Goal: Task Accomplishment & Management: Manage account settings

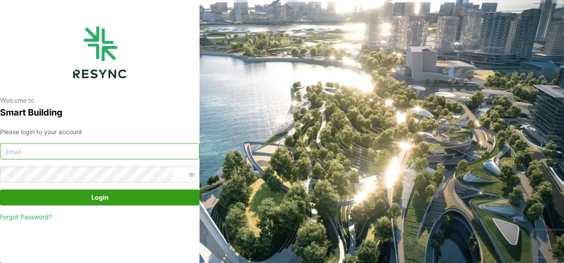
click at [83, 153] on input at bounding box center [100, 152] width 200 height 16
type input "[EMAIL_ADDRESS][DOMAIN_NAME]"
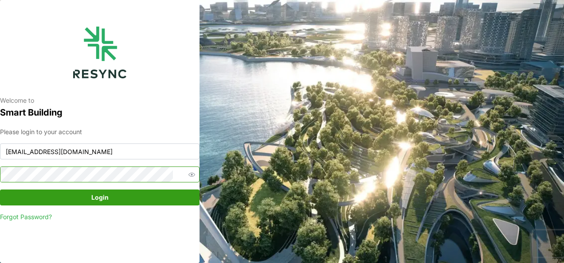
click at [0, 190] on button "Login" at bounding box center [100, 198] width 200 height 16
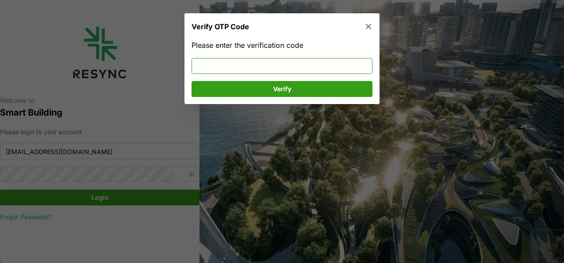
click at [233, 59] on input at bounding box center [282, 66] width 181 height 16
type input "033669"
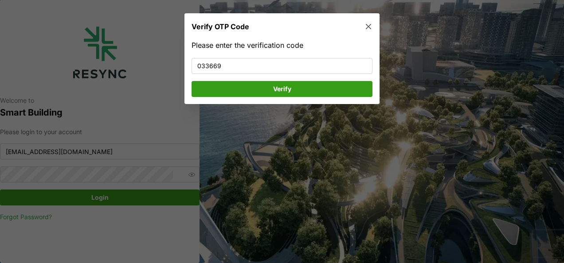
click at [261, 89] on span "Verify" at bounding box center [282, 88] width 164 height 15
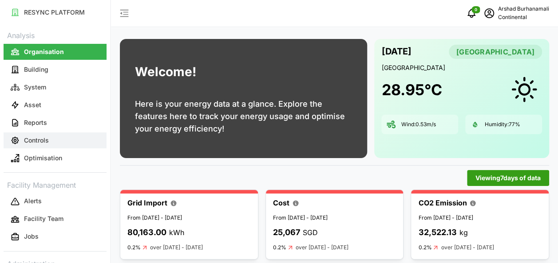
click at [29, 135] on button "Controls" at bounding box center [55, 141] width 103 height 16
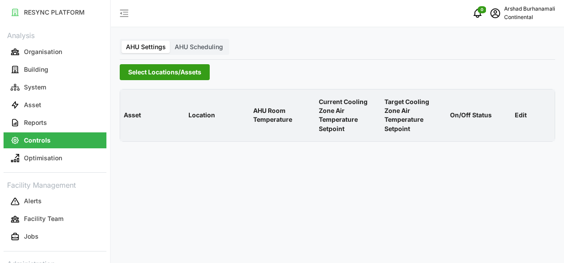
click at [191, 48] on span "AHU Scheduling" at bounding box center [199, 47] width 48 height 8
click at [170, 41] on input "AHU Scheduling" at bounding box center [170, 41] width 0 height 0
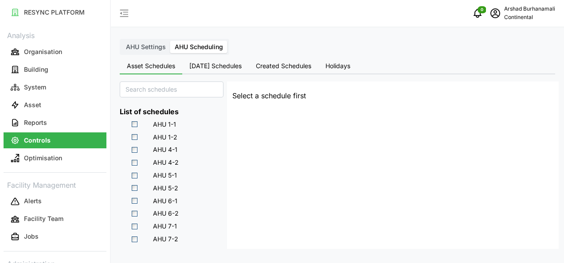
click at [211, 69] on span "[DATE] Schedules" at bounding box center [215, 66] width 52 height 6
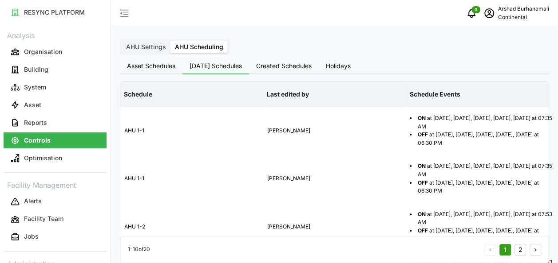
click at [284, 65] on span "Created Schedules" at bounding box center [283, 66] width 55 height 6
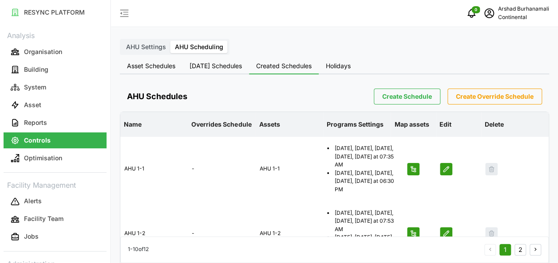
click at [201, 66] on span "[DATE] Schedules" at bounding box center [215, 66] width 52 height 6
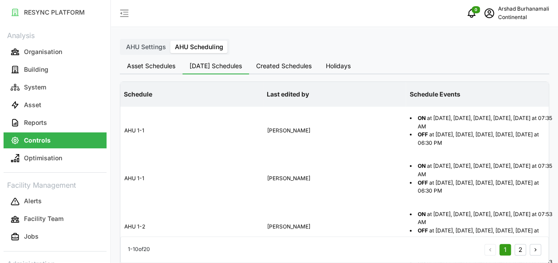
click at [281, 65] on span "Created Schedules" at bounding box center [283, 66] width 55 height 6
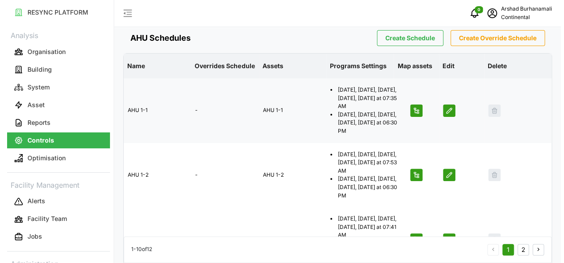
scroll to position [58, 0]
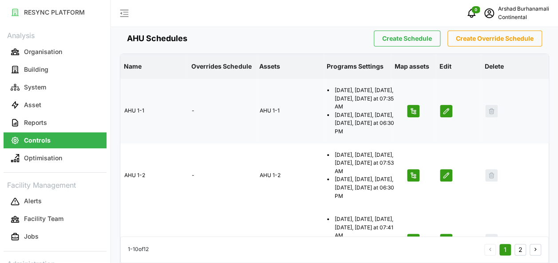
click at [443, 111] on icon "button" at bounding box center [445, 111] width 7 height 7
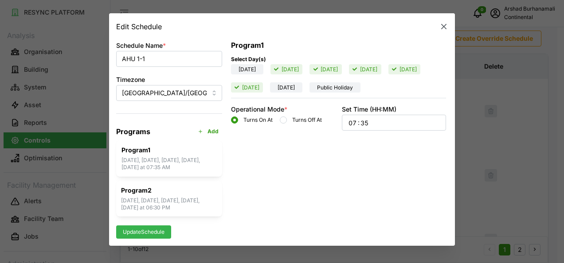
click at [381, 127] on div "07 : 35" at bounding box center [394, 122] width 93 height 15
click at [370, 152] on button "30" at bounding box center [369, 157] width 16 height 12
click at [139, 233] on span "Update Schedule" at bounding box center [144, 232] width 42 height 12
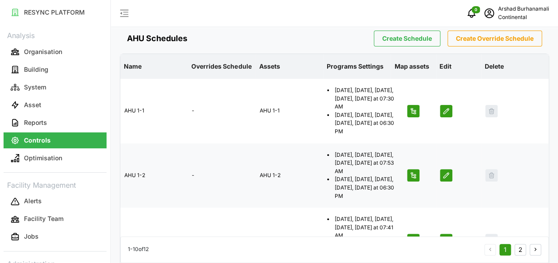
click at [445, 180] on span "button" at bounding box center [446, 176] width 12 height 12
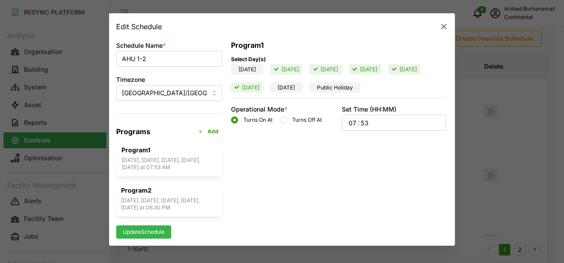
click at [374, 127] on div "07 : 53" at bounding box center [394, 122] width 93 height 15
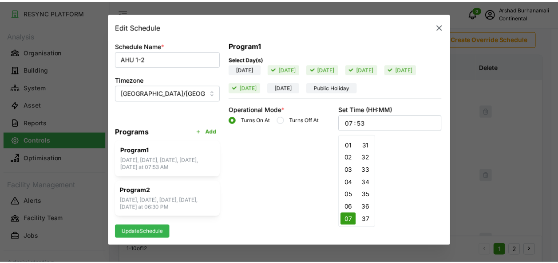
scroll to position [376, 0]
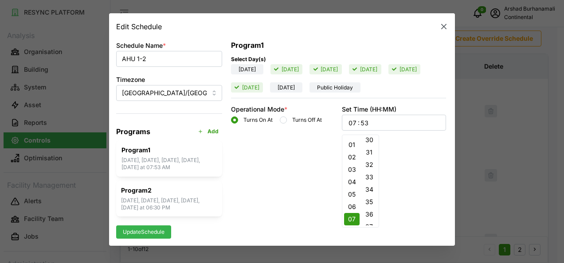
click at [371, 140] on button "30" at bounding box center [369, 140] width 16 height 12
click at [142, 232] on span "Update Schedule" at bounding box center [144, 232] width 42 height 12
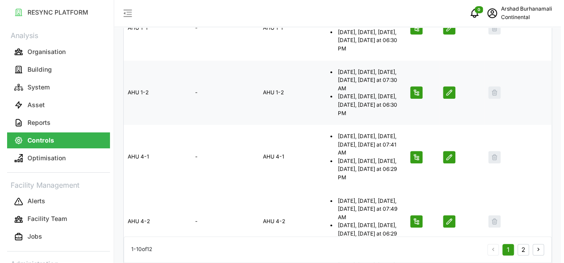
scroll to position [141, 0]
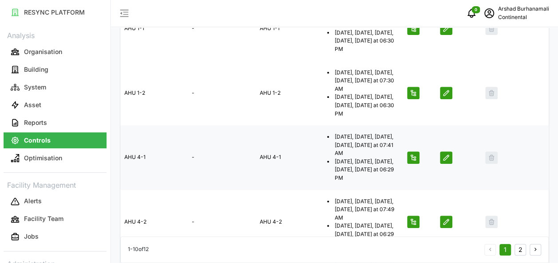
click at [442, 161] on icon "button" at bounding box center [445, 157] width 7 height 7
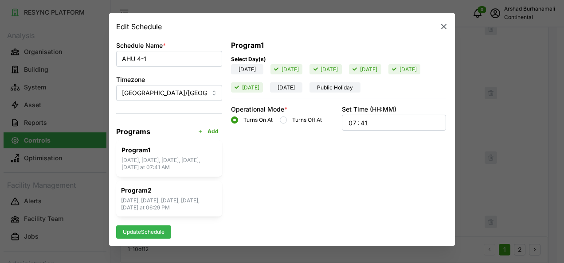
click at [370, 126] on div "07 : 41" at bounding box center [394, 122] width 93 height 15
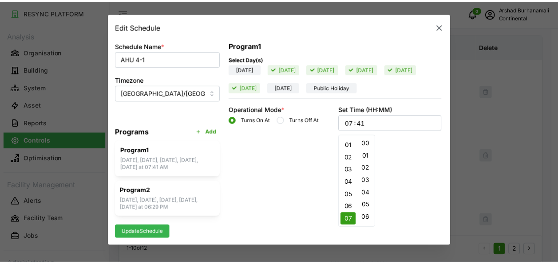
scroll to position [433, 0]
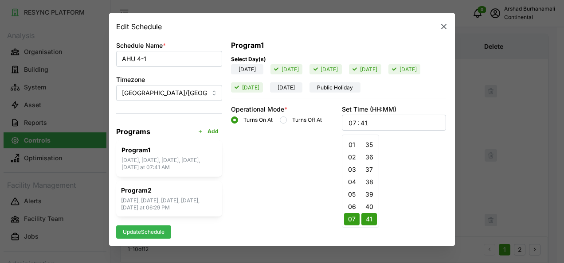
click at [369, 141] on button "35" at bounding box center [369, 145] width 16 height 12
click at [136, 236] on span "Update Schedule" at bounding box center [144, 232] width 42 height 12
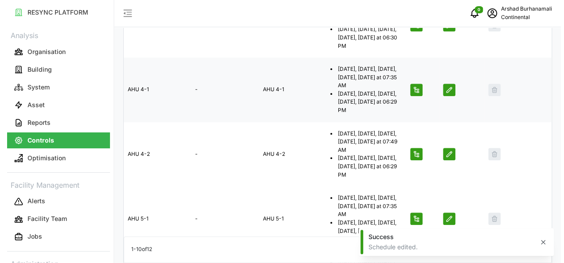
scroll to position [219, 0]
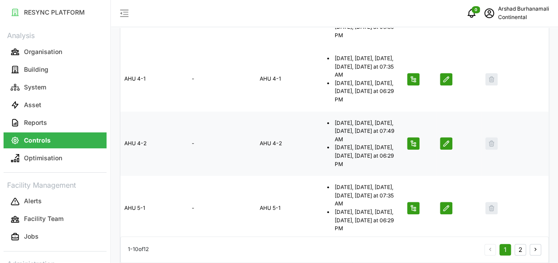
click at [445, 143] on icon "button" at bounding box center [445, 143] width 7 height 7
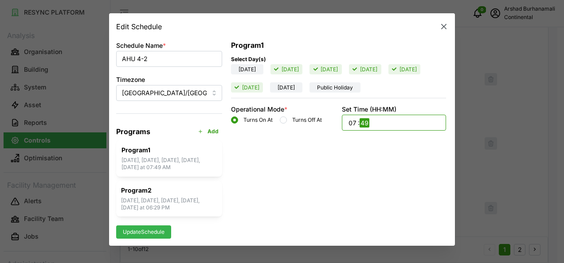
click at [365, 122] on input "49" at bounding box center [365, 122] width 10 height 9
click at [372, 123] on div "07 : 49" at bounding box center [394, 122] width 93 height 15
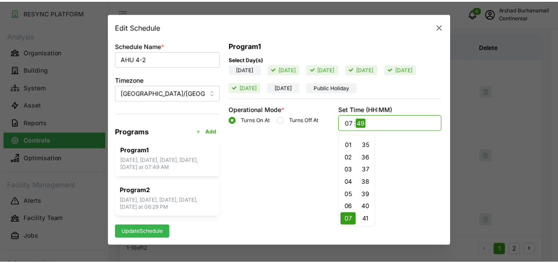
scroll to position [429, 0]
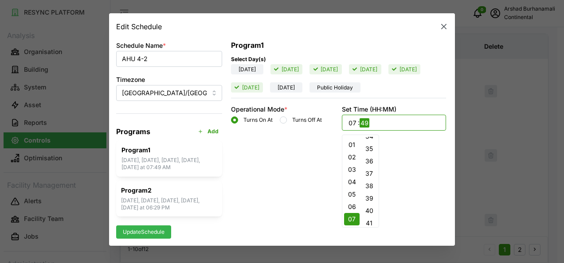
click at [371, 150] on button "35" at bounding box center [369, 149] width 16 height 12
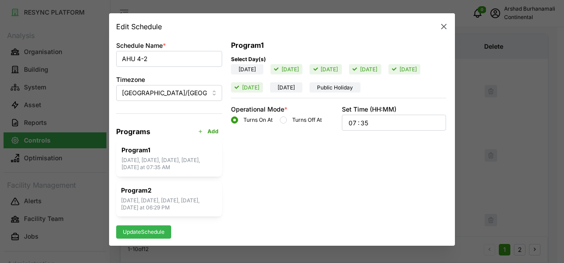
click at [137, 235] on span "Update Schedule" at bounding box center [144, 232] width 42 height 12
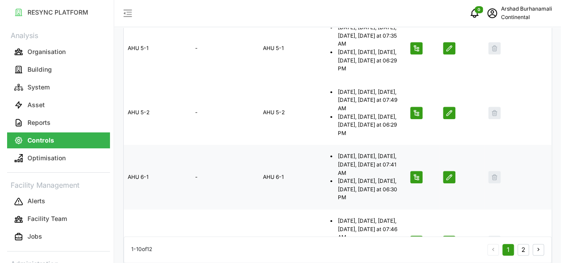
scroll to position [437, 0]
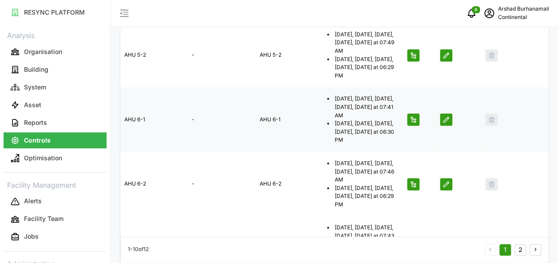
click at [447, 121] on icon "button" at bounding box center [445, 119] width 7 height 7
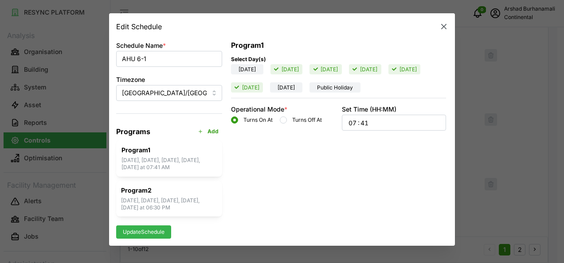
click at [378, 128] on div "07 : 41" at bounding box center [394, 122] width 93 height 15
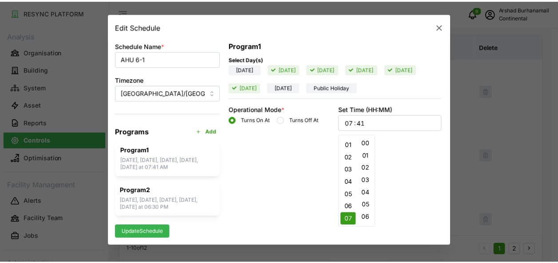
scroll to position [433, 0]
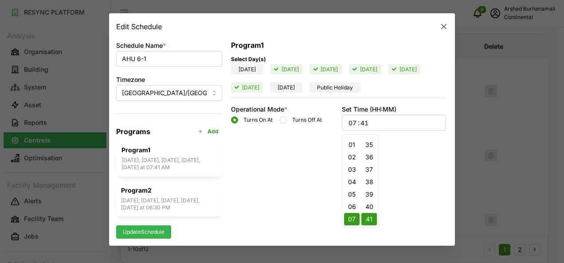
click at [370, 202] on button "40" at bounding box center [369, 207] width 16 height 12
click at [136, 231] on span "Update Schedule" at bounding box center [144, 232] width 42 height 12
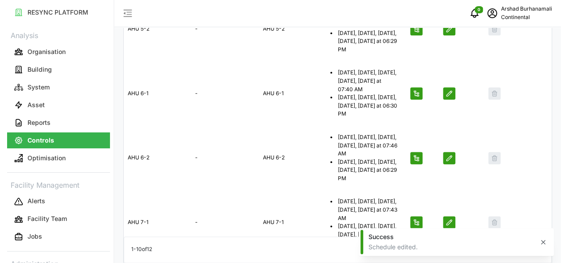
scroll to position [467, 0]
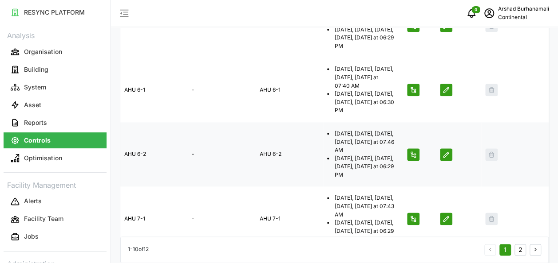
click at [443, 153] on icon "button" at bounding box center [445, 154] width 7 height 7
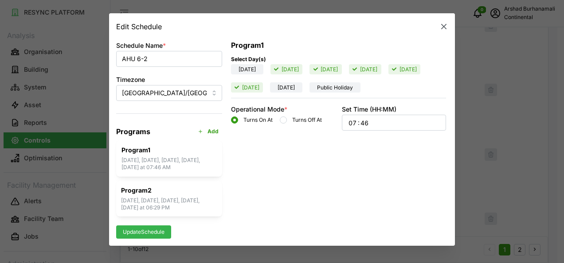
click at [378, 122] on div "07 : 46" at bounding box center [394, 122] width 93 height 15
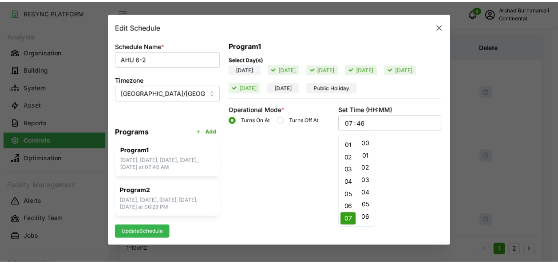
scroll to position [495, 0]
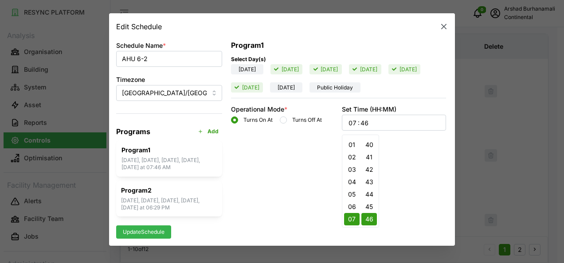
click at [369, 145] on button "40" at bounding box center [369, 145] width 16 height 12
click at [162, 230] on span "Update Schedule" at bounding box center [144, 232] width 42 height 12
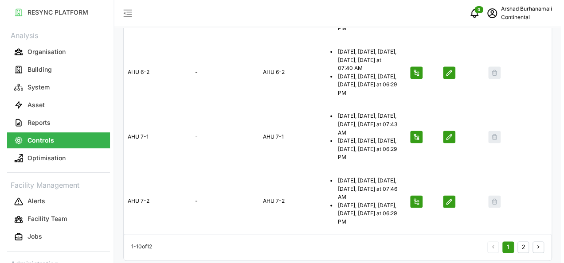
scroll to position [549, 0]
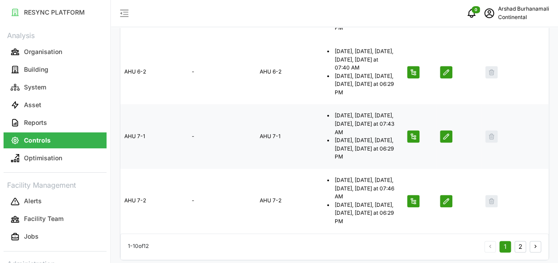
click at [446, 134] on icon "button" at bounding box center [445, 136] width 7 height 7
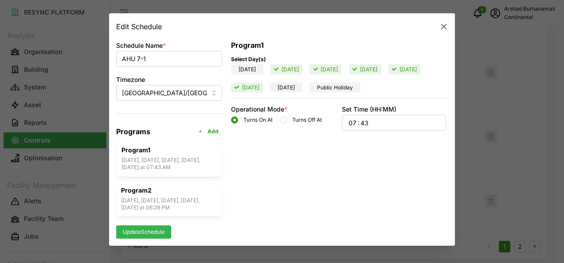
click at [386, 126] on div "07 : 43" at bounding box center [394, 122] width 93 height 15
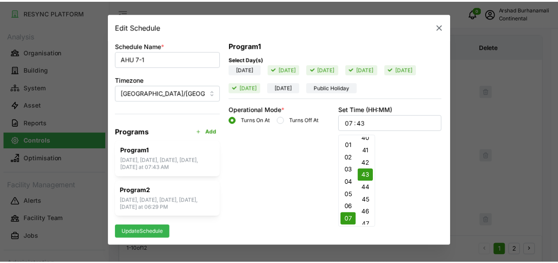
scroll to position [503, 0]
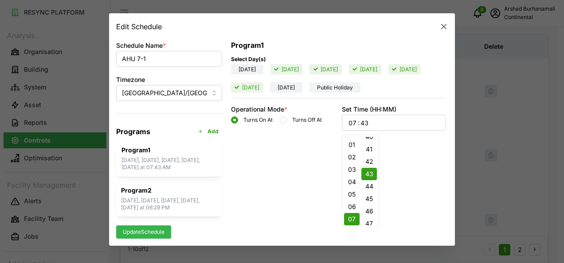
click at [370, 199] on button "45" at bounding box center [369, 199] width 16 height 12
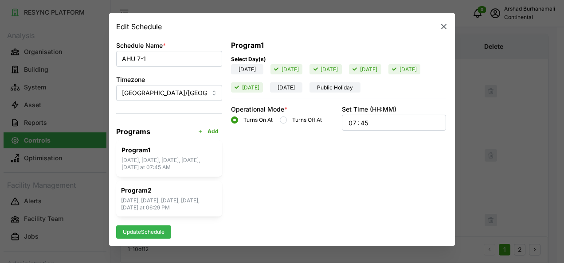
click at [153, 232] on span "Update Schedule" at bounding box center [144, 232] width 42 height 12
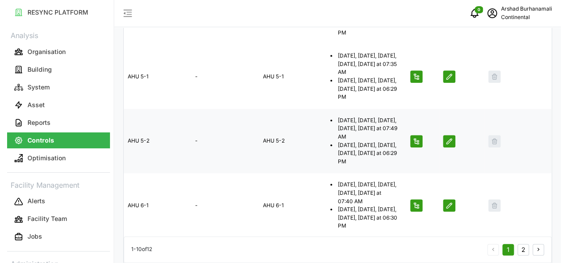
scroll to position [350, 0]
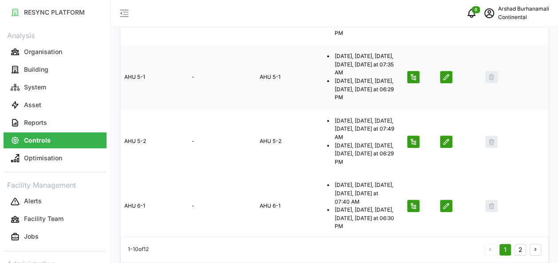
click at [447, 81] on span "button" at bounding box center [446, 77] width 12 height 12
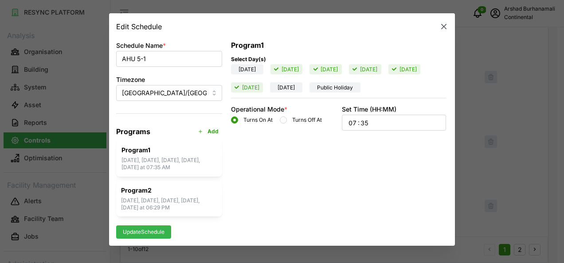
click at [384, 128] on div "07 : 35" at bounding box center [394, 122] width 93 height 15
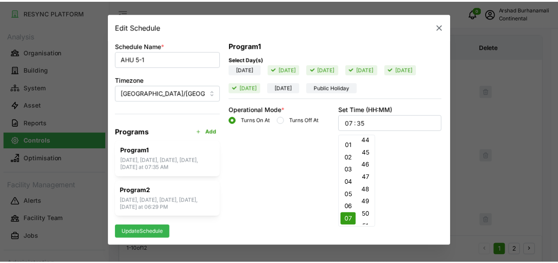
scroll to position [550, 0]
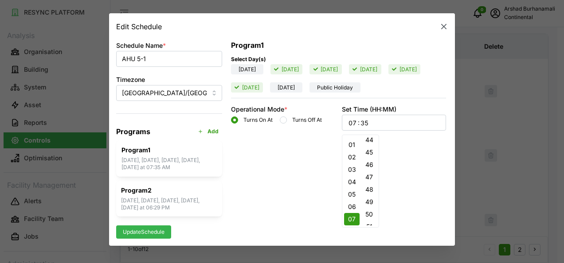
click at [367, 210] on button "50" at bounding box center [369, 214] width 16 height 12
click at [152, 232] on span "Update Schedule" at bounding box center [144, 232] width 42 height 12
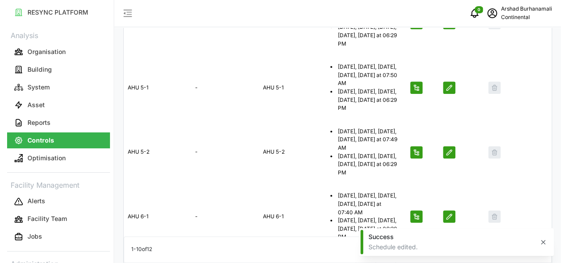
scroll to position [340, 0]
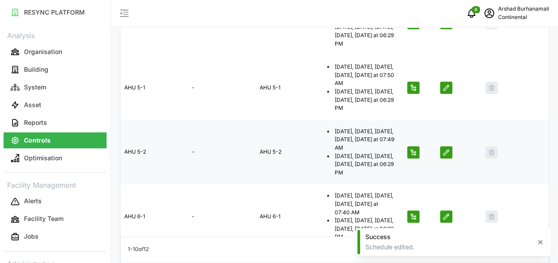
click at [446, 152] on icon "button" at bounding box center [445, 152] width 5 height 5
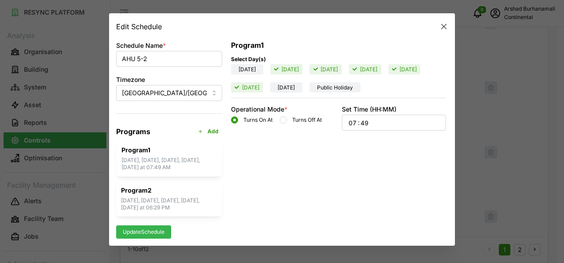
click at [381, 122] on div "07 : 49" at bounding box center [394, 122] width 93 height 15
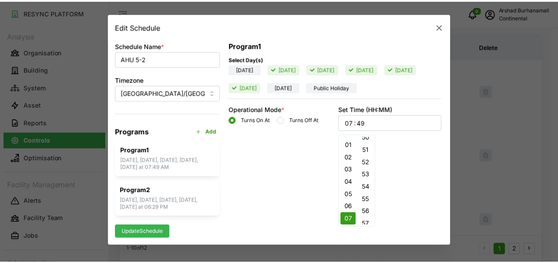
scroll to position [637, 0]
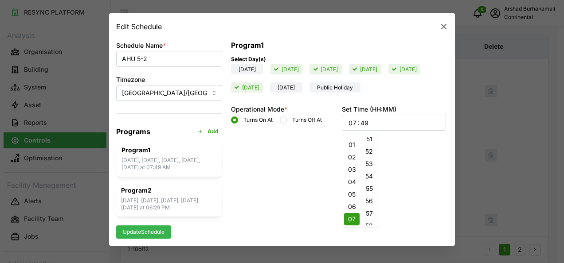
click at [369, 141] on button "51" at bounding box center [369, 139] width 16 height 12
click at [156, 238] on span "Update Schedule" at bounding box center [144, 232] width 42 height 12
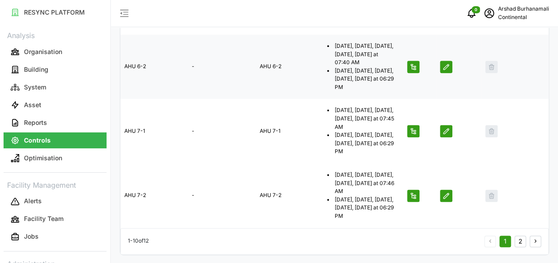
scroll to position [0, 0]
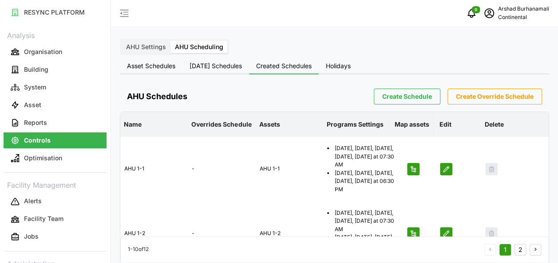
click at [207, 69] on span "Today's Schedules" at bounding box center [215, 66] width 52 height 6
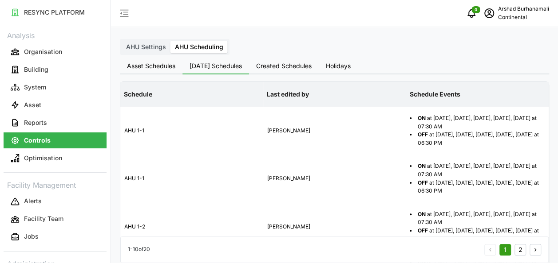
click at [165, 52] on label "AHU Settings" at bounding box center [146, 47] width 49 height 12
click at [122, 41] on input "AHU Settings" at bounding box center [122, 41] width 0 height 0
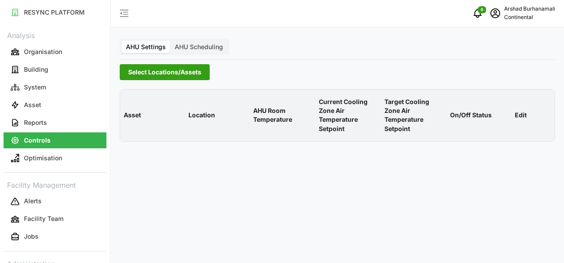
click at [154, 70] on span "Select Locations/Assets" at bounding box center [164, 72] width 73 height 15
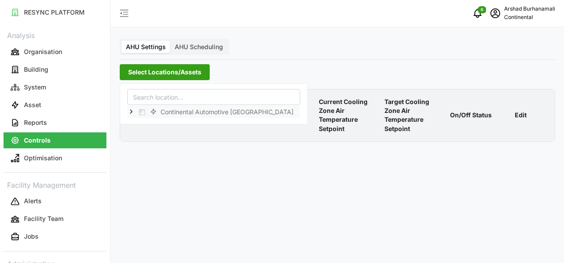
click at [129, 110] on icon at bounding box center [131, 112] width 7 height 7
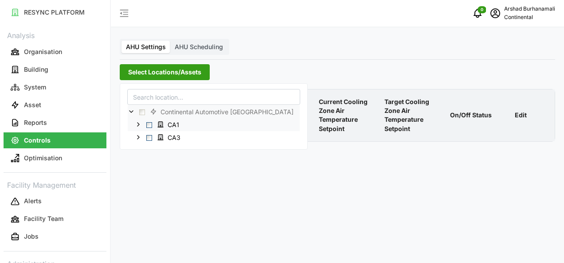
click at [147, 125] on span "Select CA1" at bounding box center [149, 125] width 6 height 6
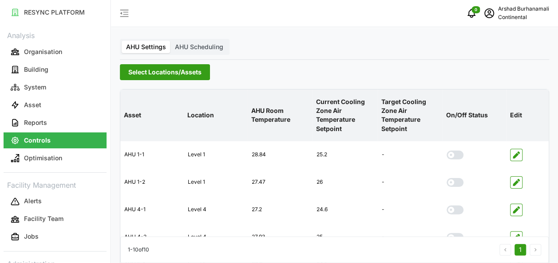
click at [329, 114] on p "Current Cooling Zone Air Temperature Setpoint" at bounding box center [344, 115] width 61 height 50
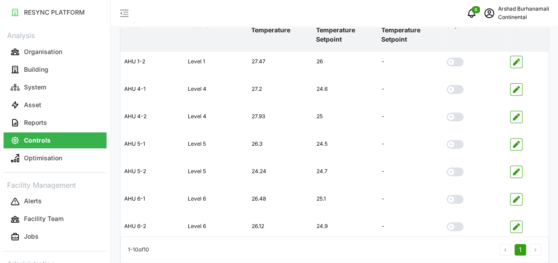
scroll to position [120, 0]
click at [514, 17] on p "Continental" at bounding box center [523, 17] width 51 height 8
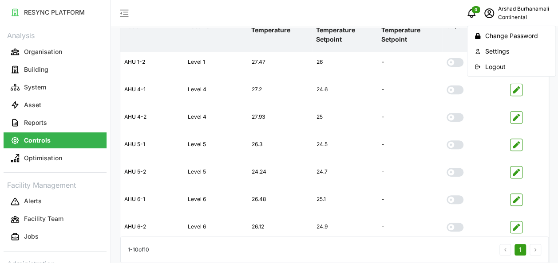
click at [496, 54] on div "Settings" at bounding box center [516, 52] width 63 height 10
